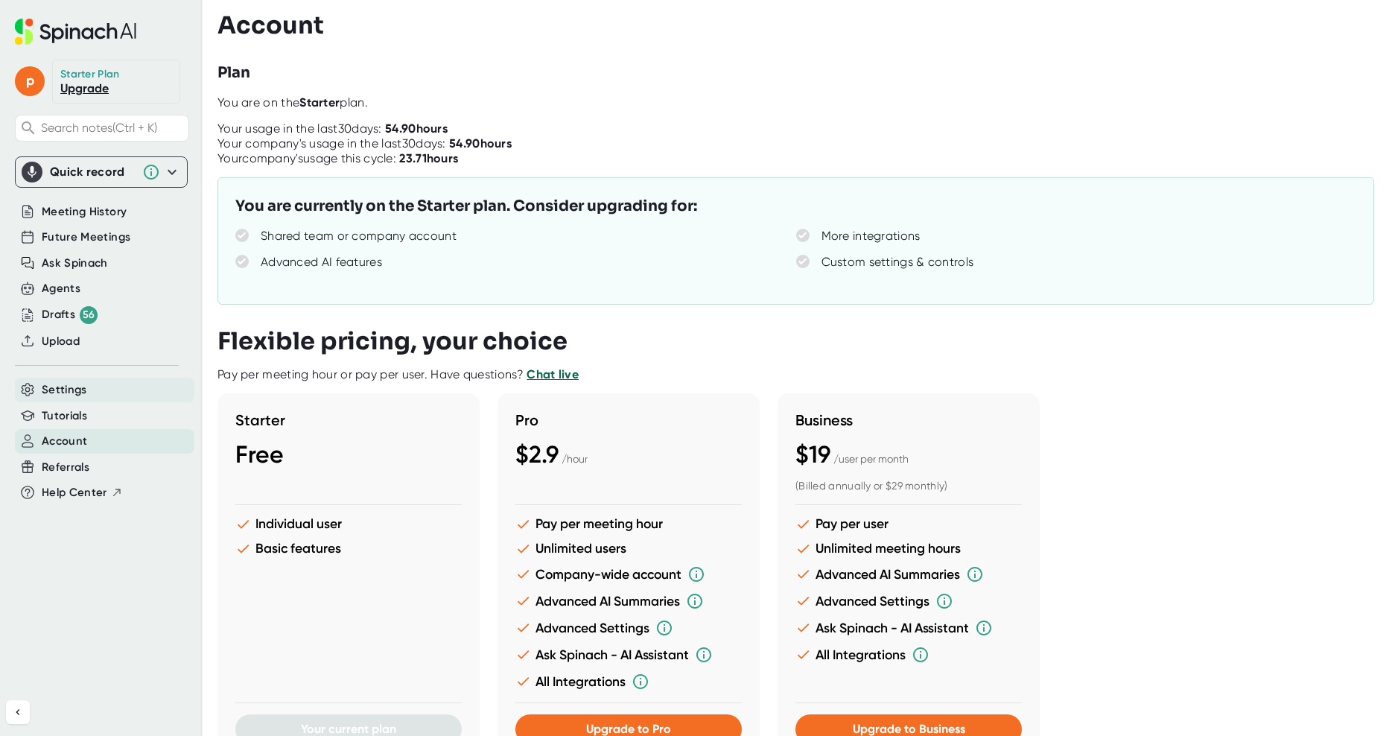
click at [74, 390] on span "Settings" at bounding box center [64, 389] width 45 height 17
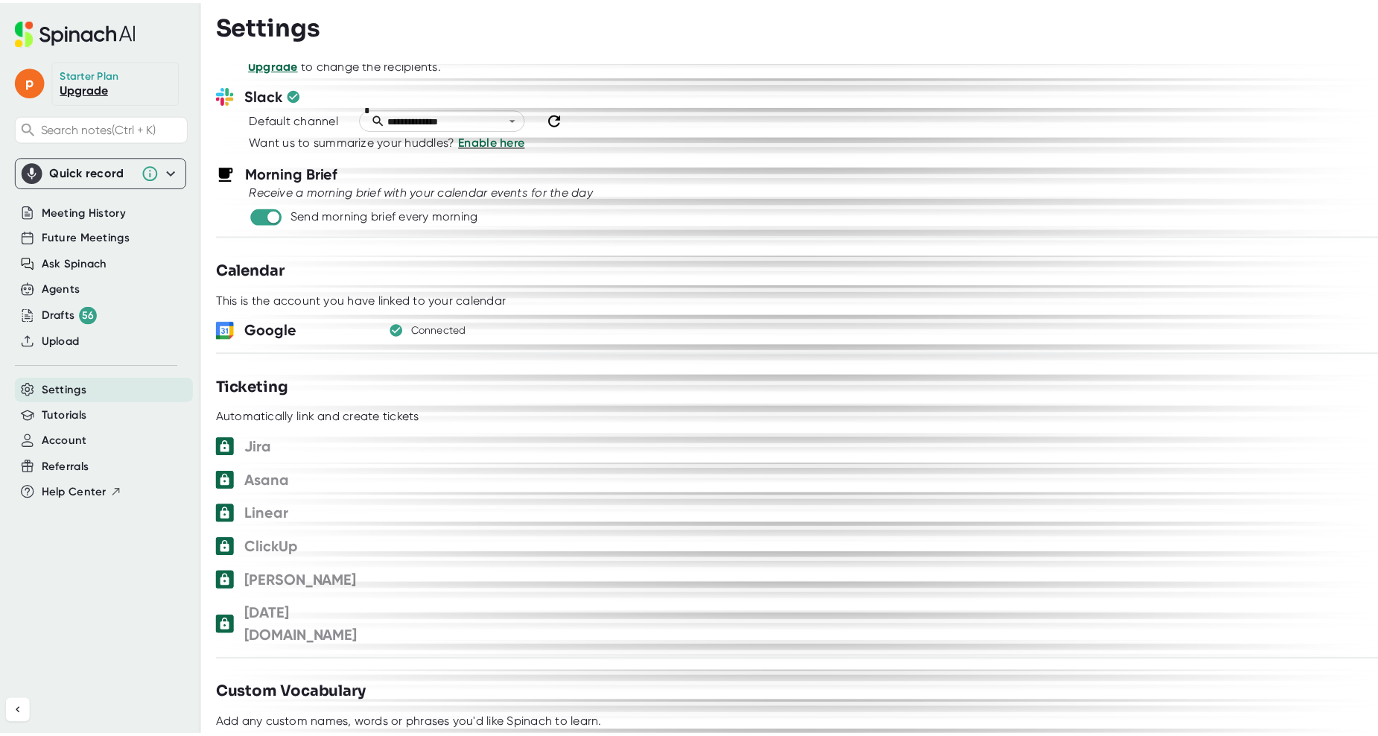
scroll to position [849, 0]
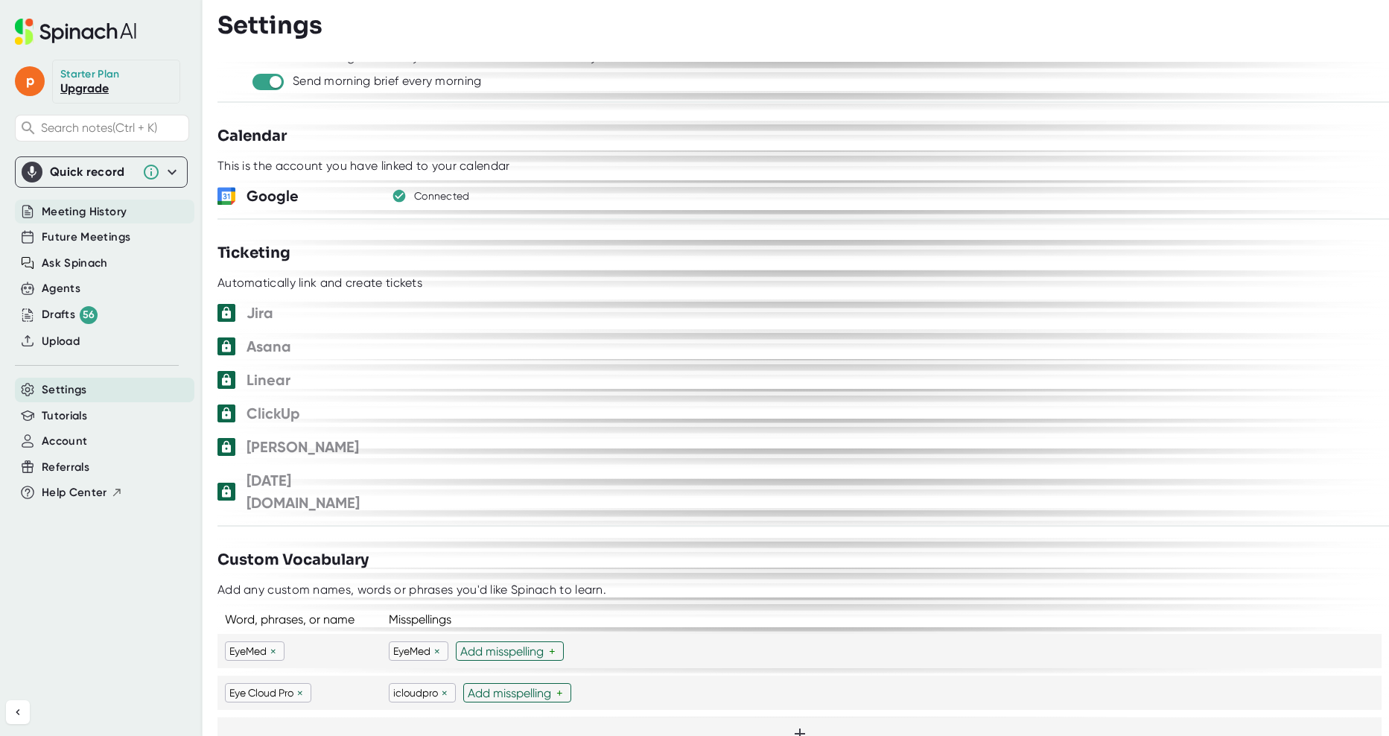
click at [62, 216] on span "Meeting History" at bounding box center [84, 211] width 85 height 17
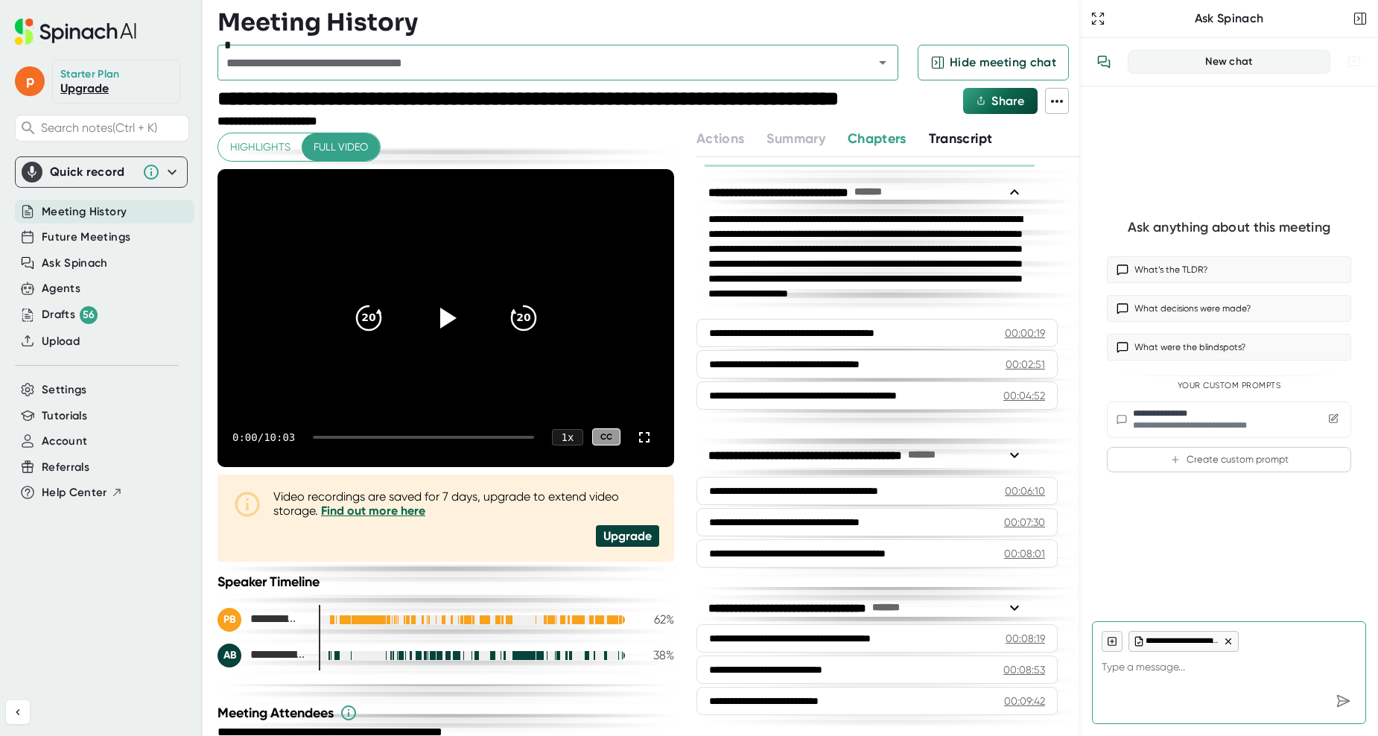
scroll to position [2, 0]
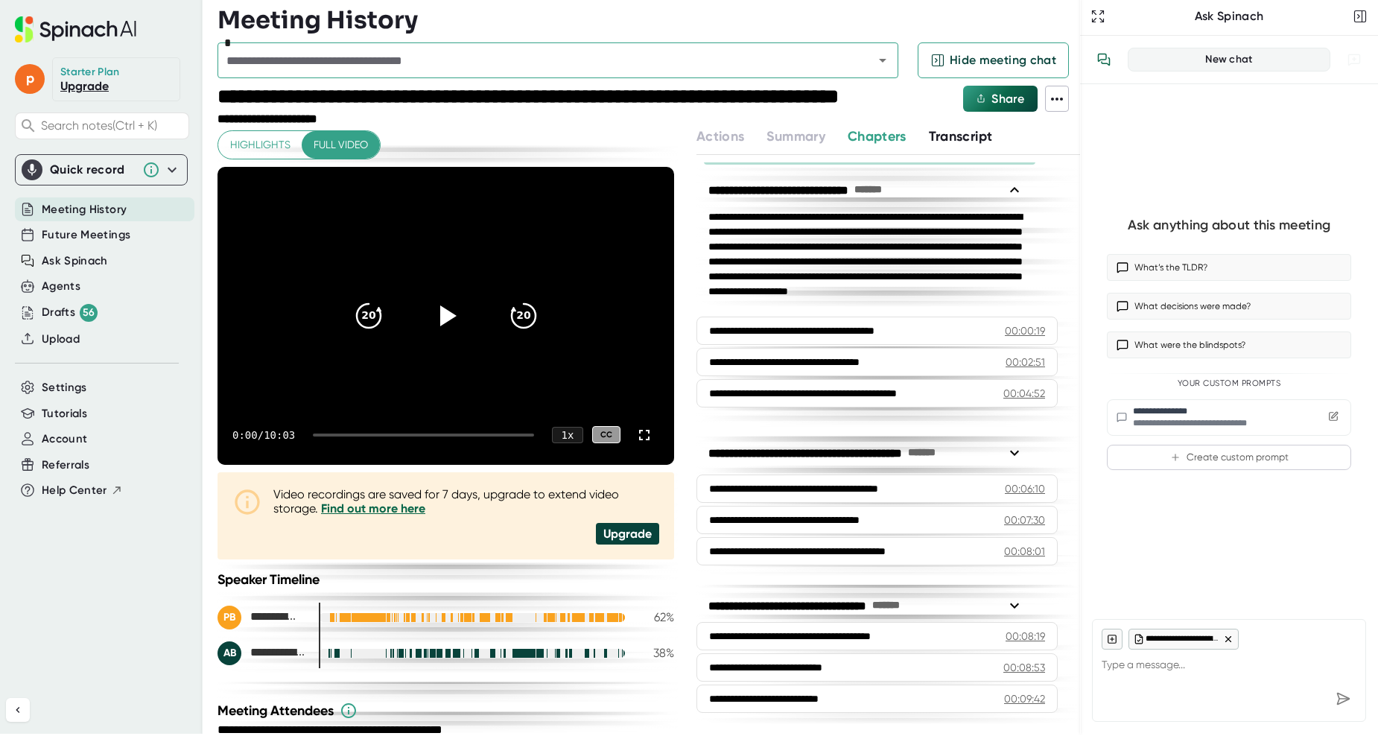
type textarea "x"
